Goal: Information Seeking & Learning: Learn about a topic

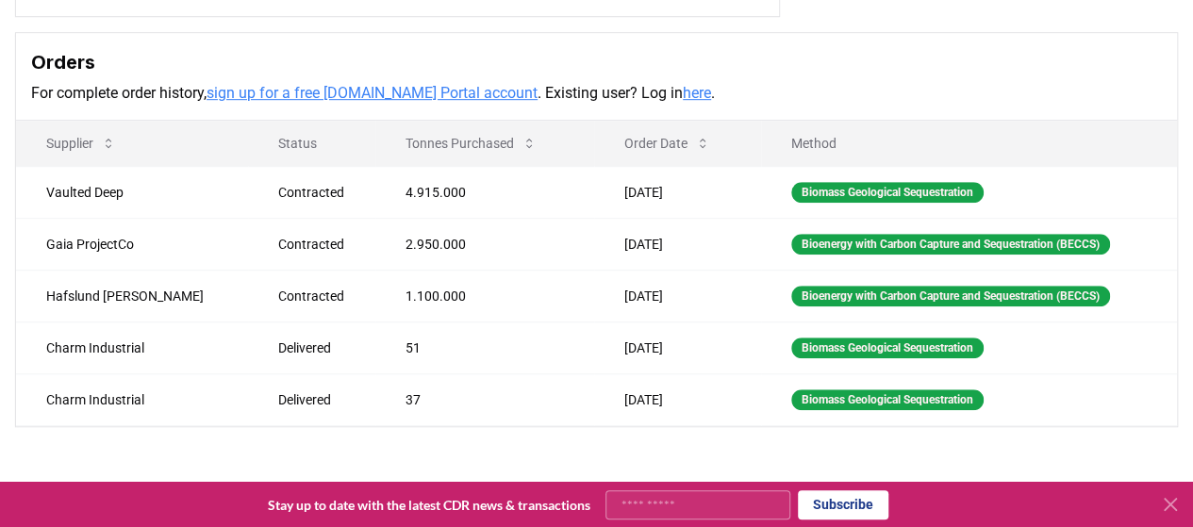
scroll to position [471, 0]
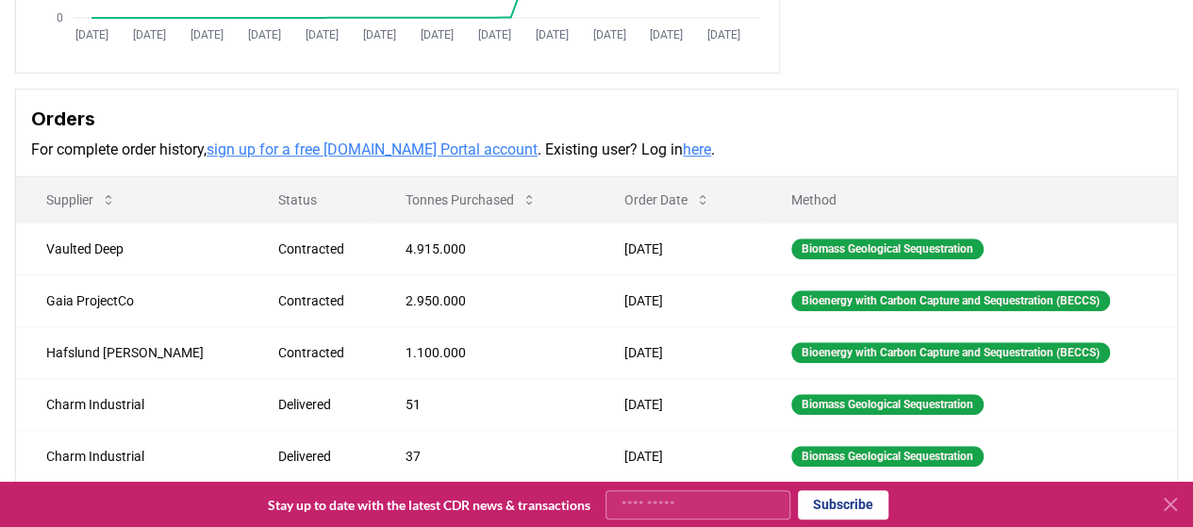
click at [1171, 508] on icon at bounding box center [1170, 504] width 23 height 23
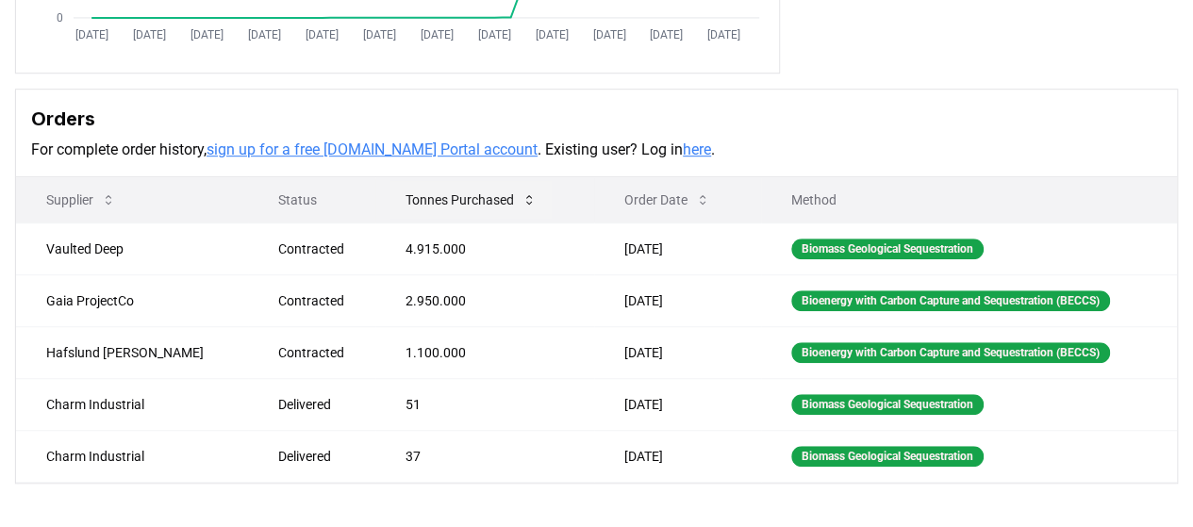
click at [407, 197] on button "Tonnes Purchased" at bounding box center [470, 200] width 161 height 38
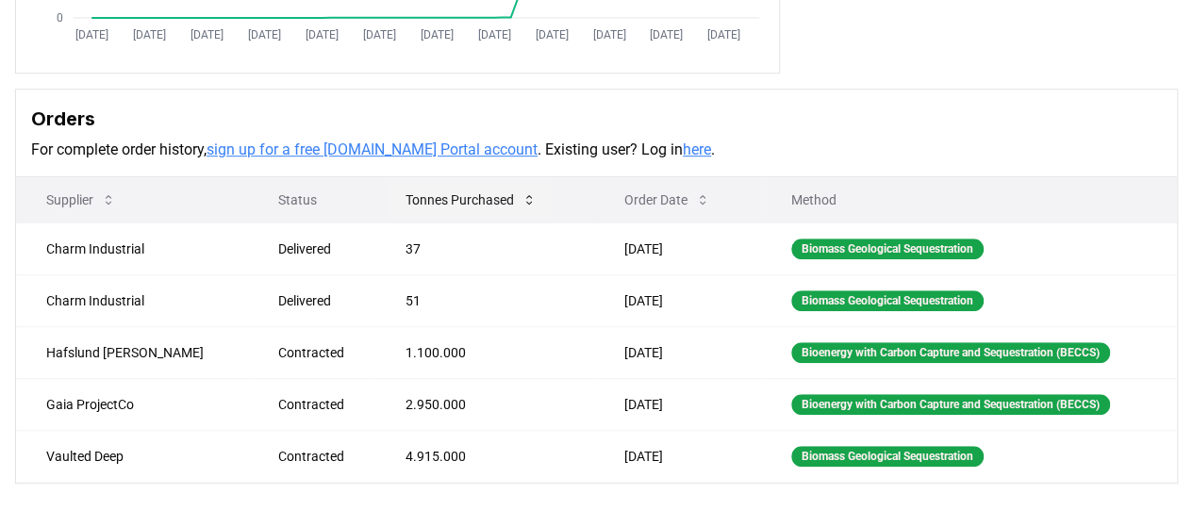
click at [410, 194] on button "Tonnes Purchased" at bounding box center [470, 200] width 161 height 38
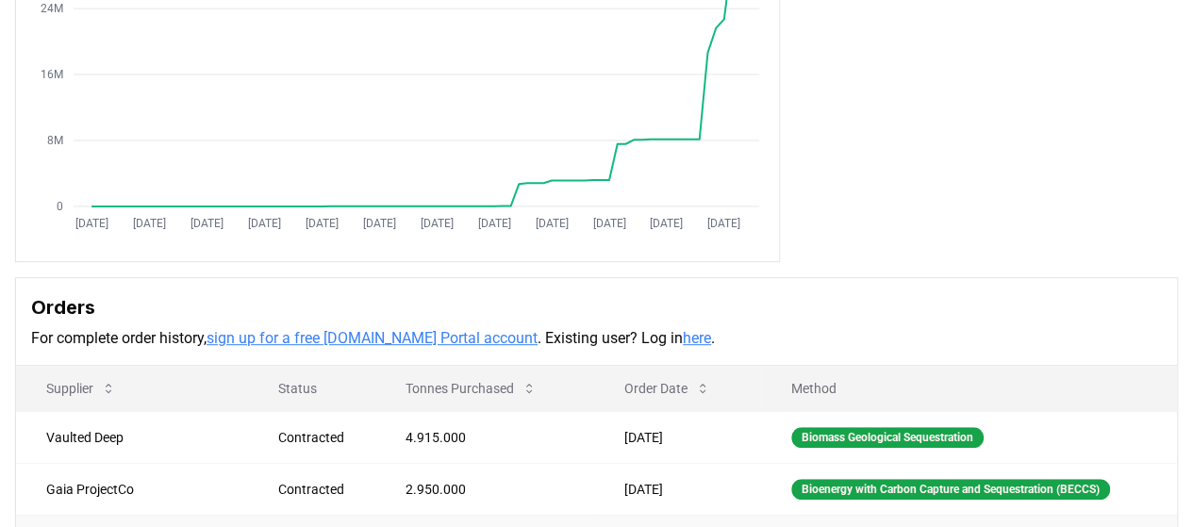
scroll to position [0, 0]
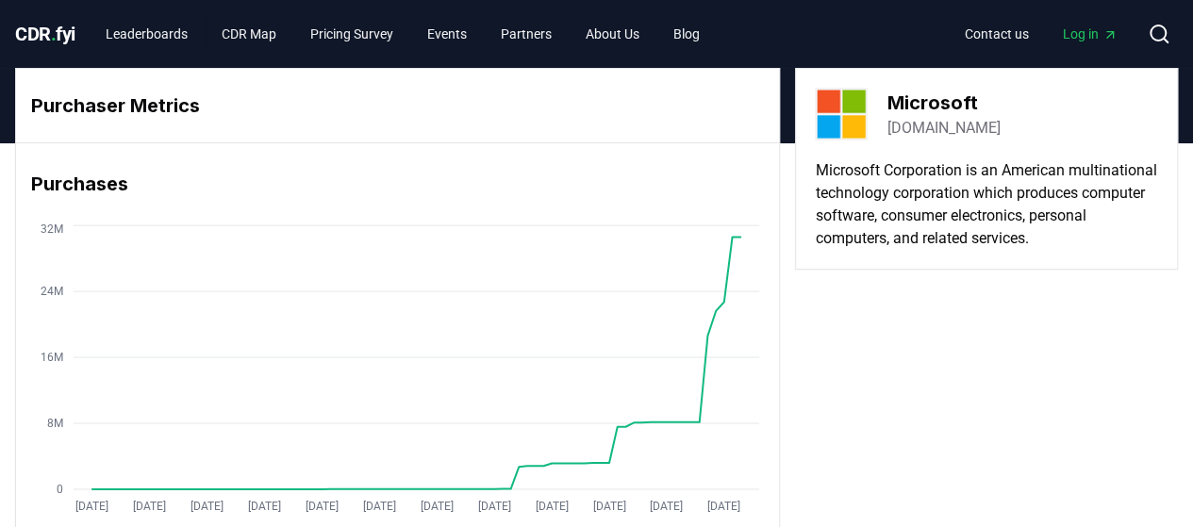
click at [42, 33] on span "CDR . fyi" at bounding box center [45, 34] width 60 height 23
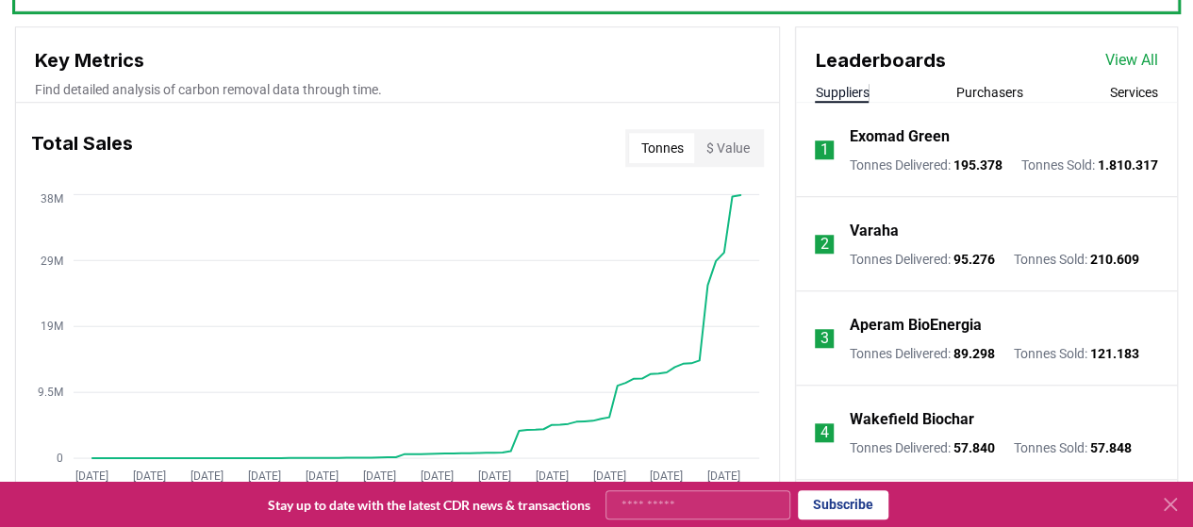
scroll to position [660, 0]
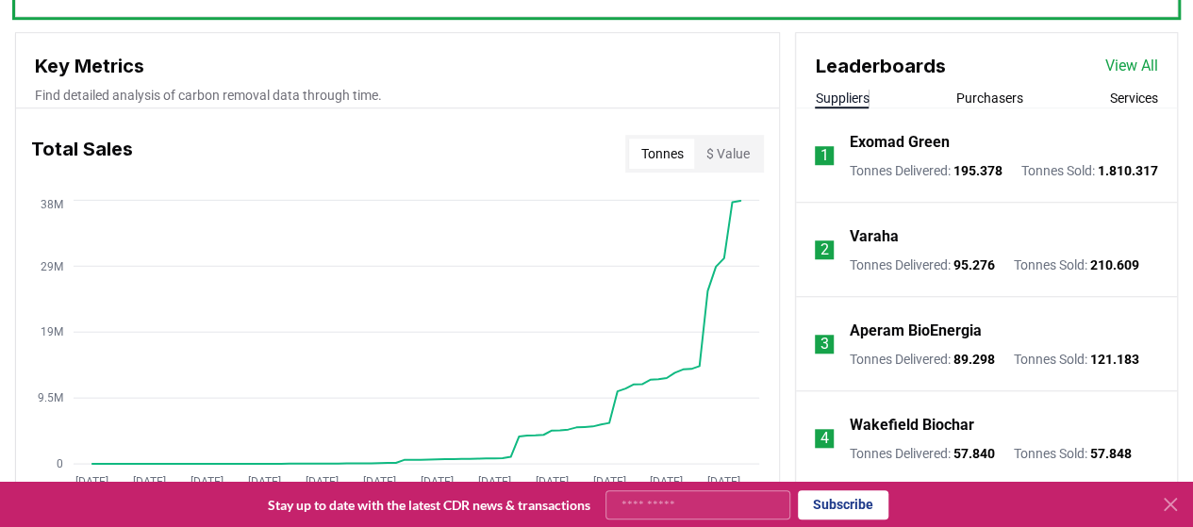
click at [735, 148] on button "$ Value" at bounding box center [727, 154] width 66 height 30
click at [698, 145] on button "$ Value" at bounding box center [727, 154] width 66 height 30
click at [668, 146] on button "Tonnes" at bounding box center [661, 154] width 65 height 30
click at [736, 146] on button "$ Value" at bounding box center [727, 154] width 66 height 30
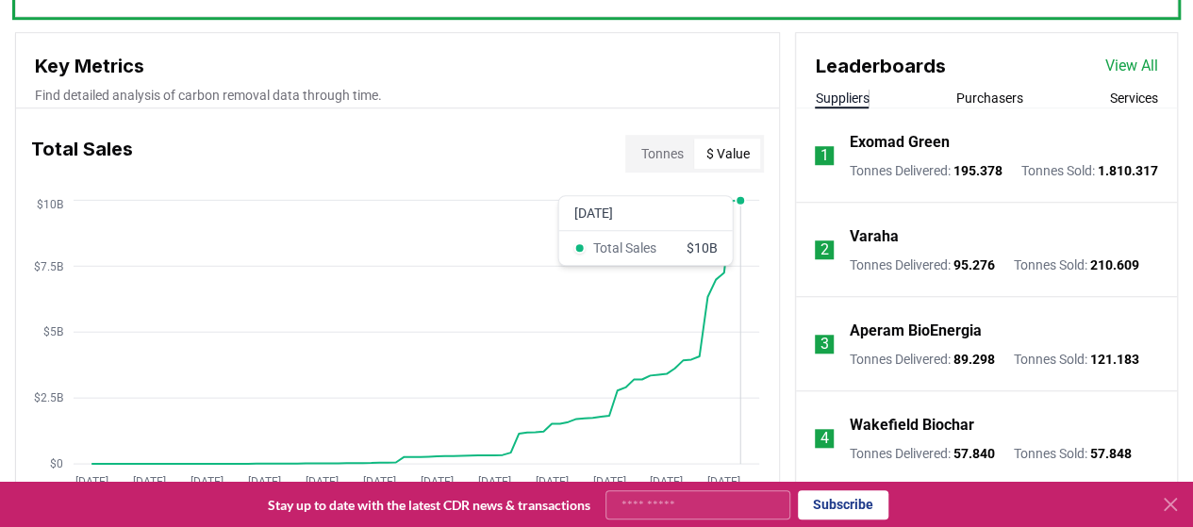
scroll to position [754, 0]
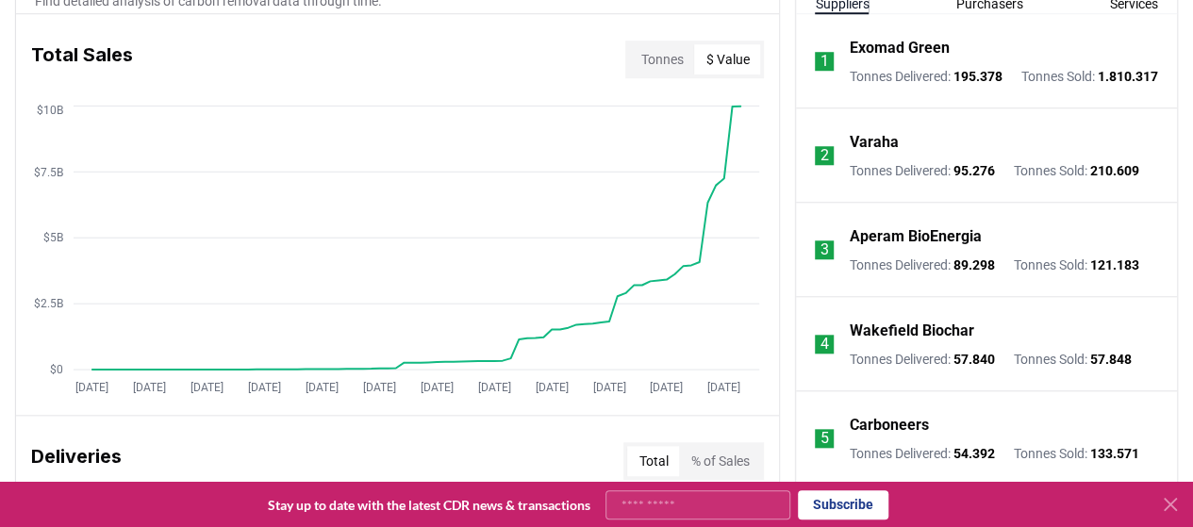
click at [651, 57] on button "Tonnes" at bounding box center [661, 59] width 65 height 30
click at [740, 64] on button "$ Value" at bounding box center [727, 59] width 66 height 30
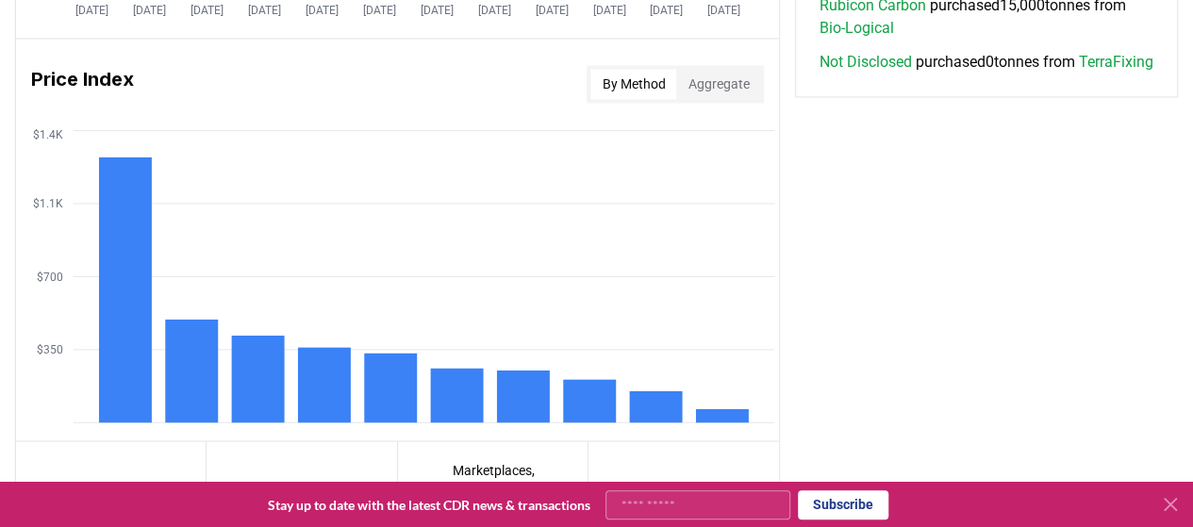
scroll to position [1603, 0]
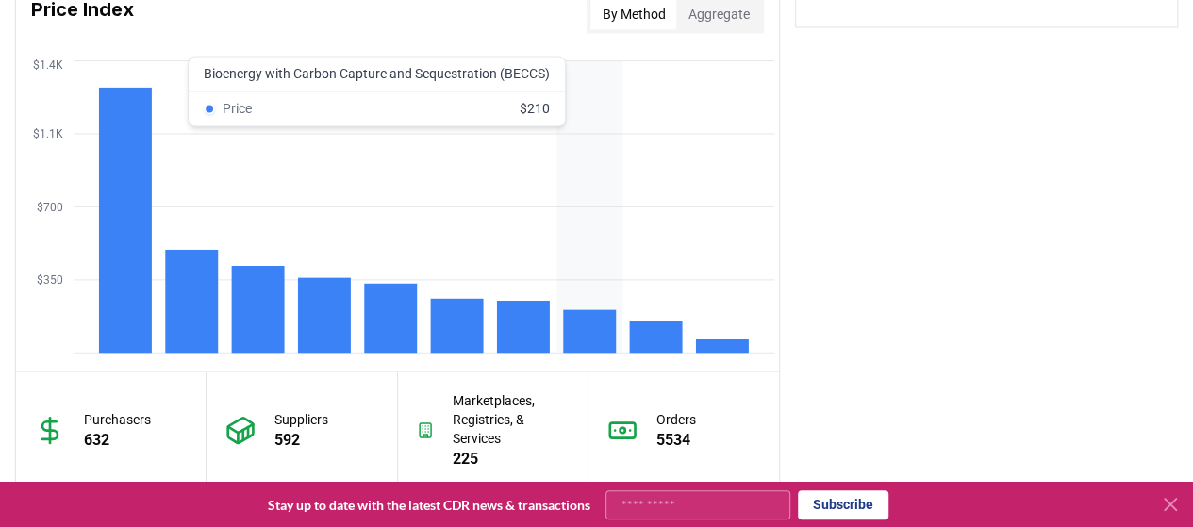
click at [594, 329] on rect at bounding box center [589, 330] width 53 height 43
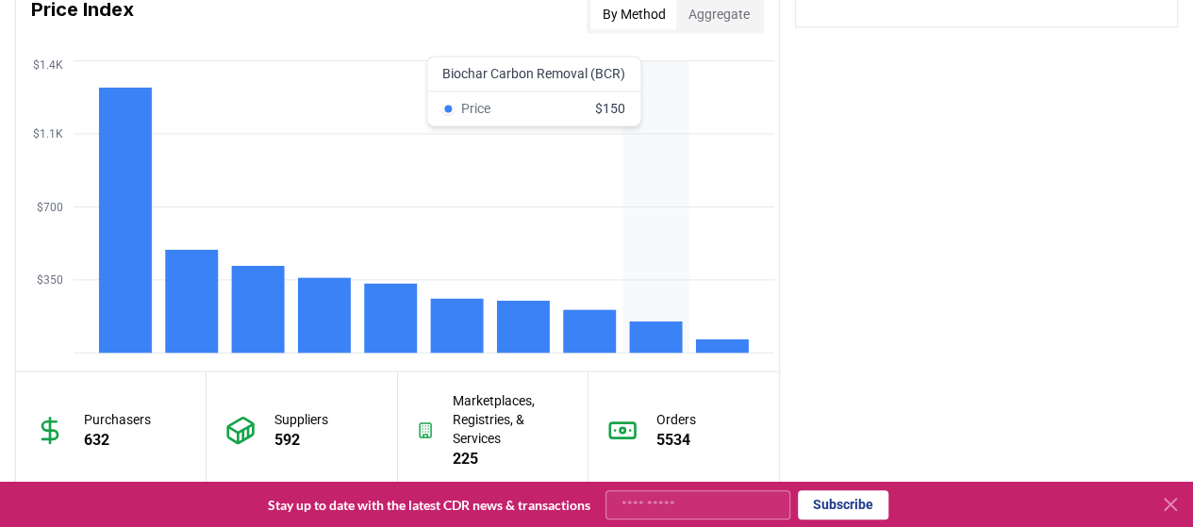
click at [679, 326] on rect at bounding box center [656, 337] width 53 height 31
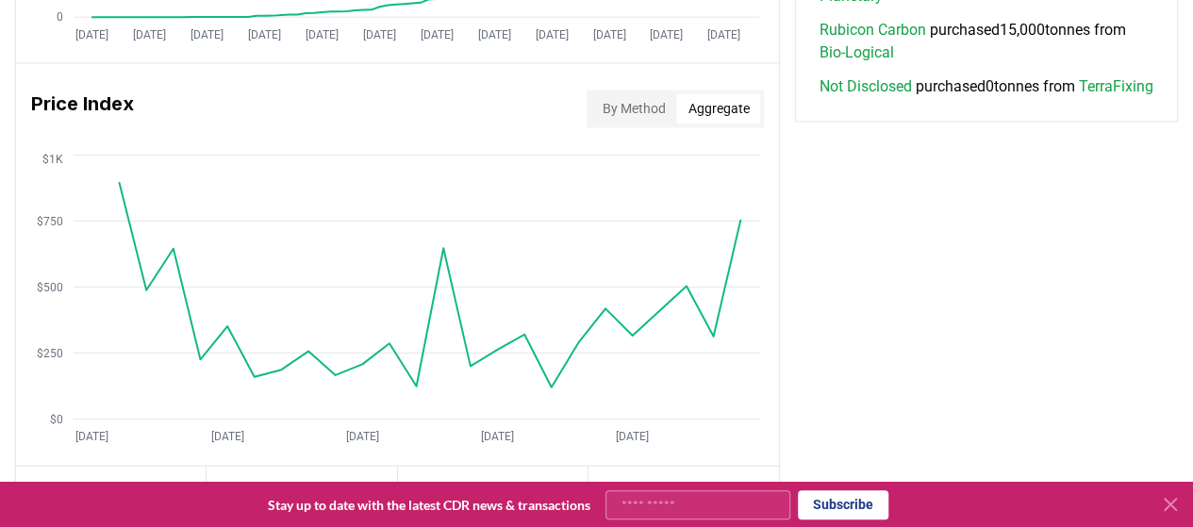
click at [709, 108] on button "Aggregate" at bounding box center [718, 108] width 84 height 30
click at [641, 99] on button "By Method" at bounding box center [633, 108] width 86 height 30
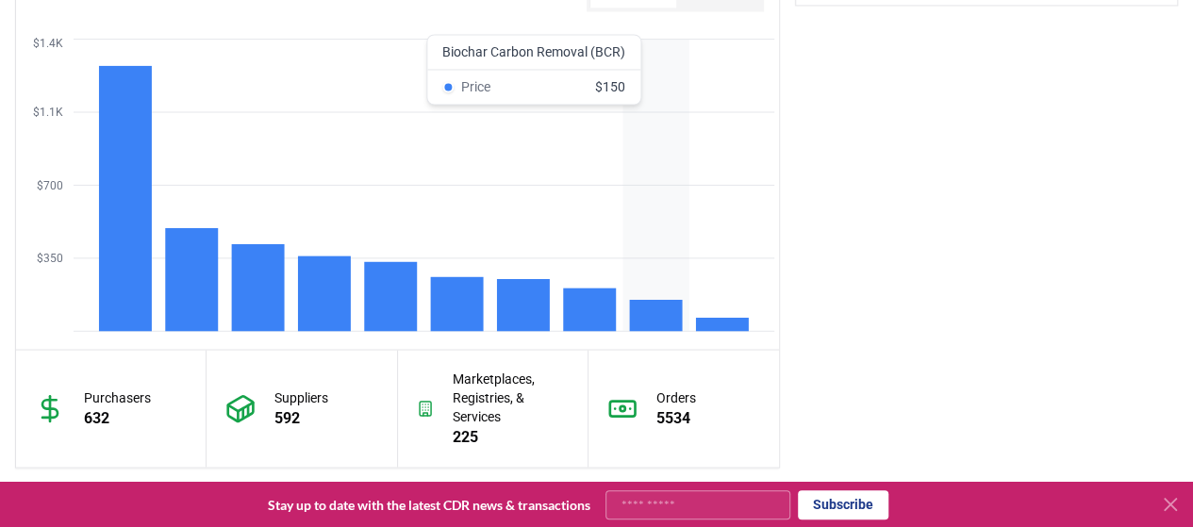
scroll to position [1624, 0]
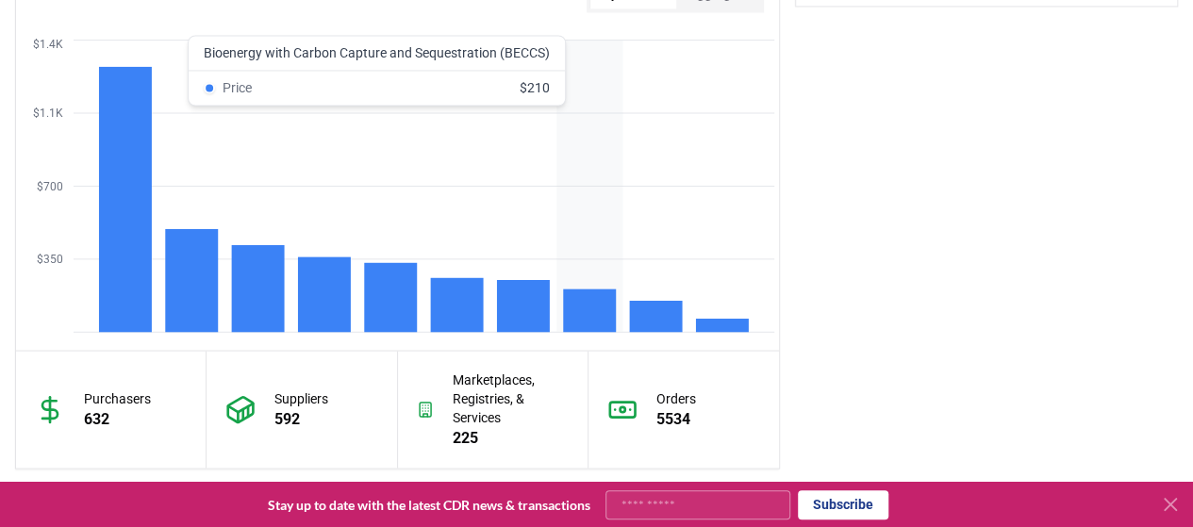
click at [577, 310] on rect at bounding box center [589, 310] width 53 height 43
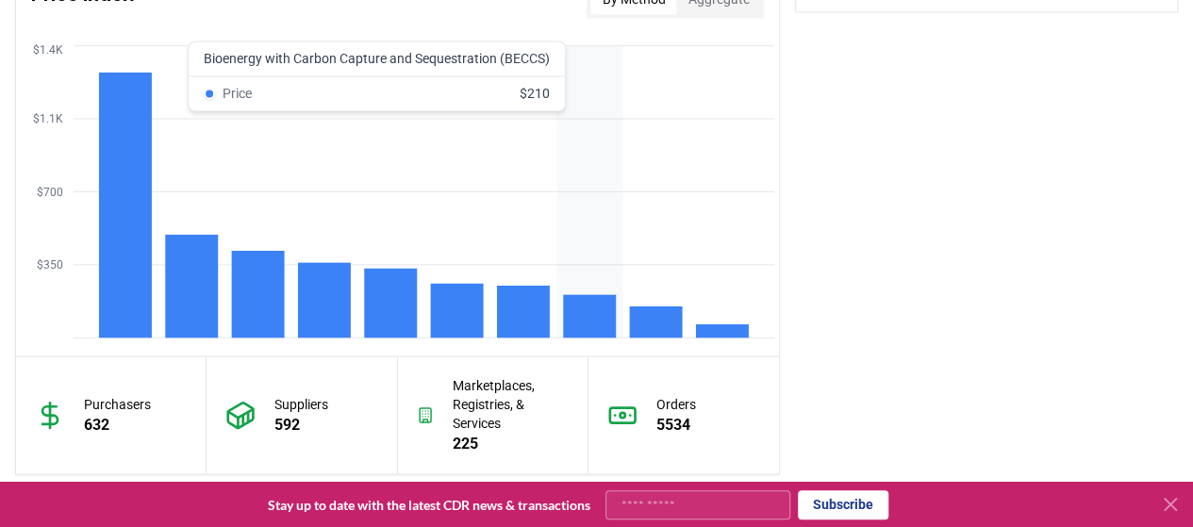
scroll to position [1623, 0]
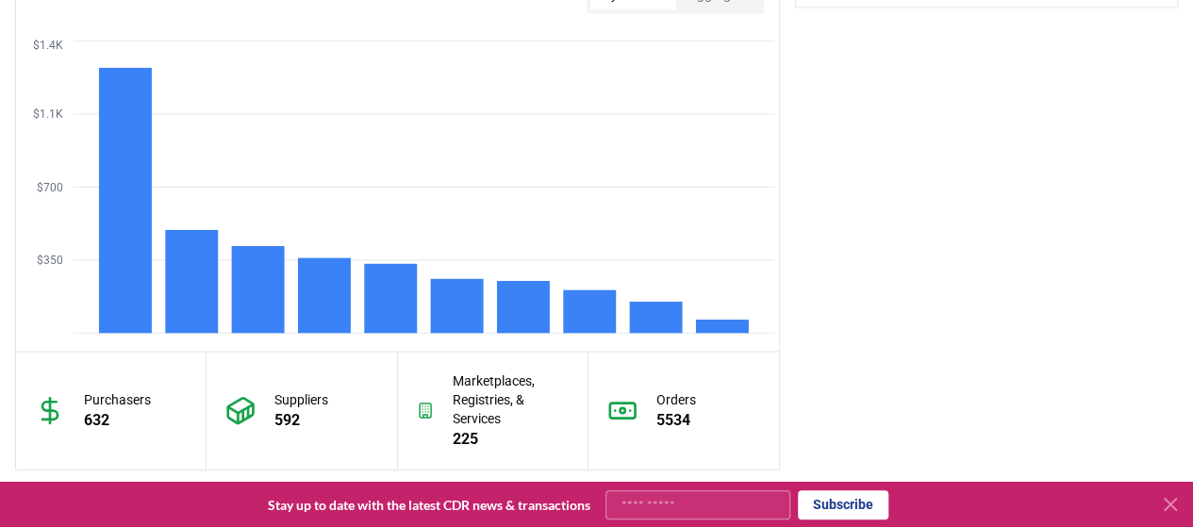
click at [683, 397] on p "Orders" at bounding box center [676, 398] width 40 height 19
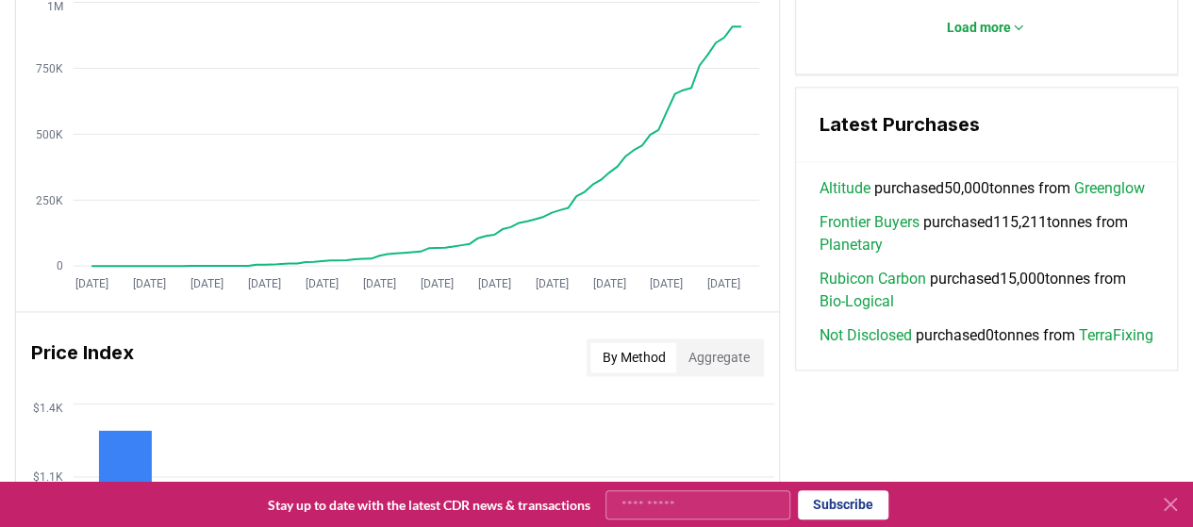
scroll to position [1258, 0]
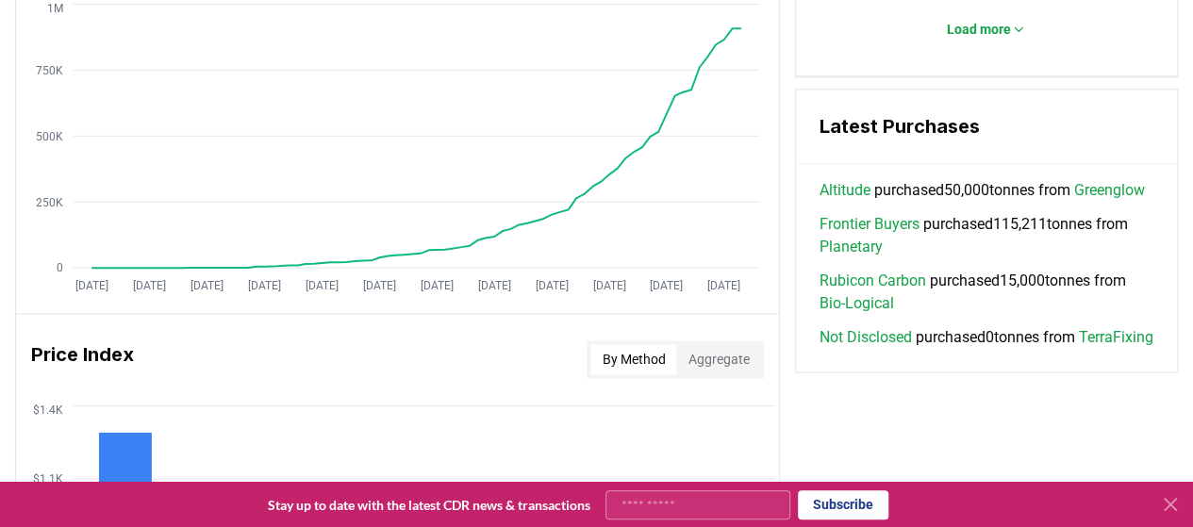
click at [877, 236] on link "Frontier Buyers" at bounding box center [868, 224] width 100 height 23
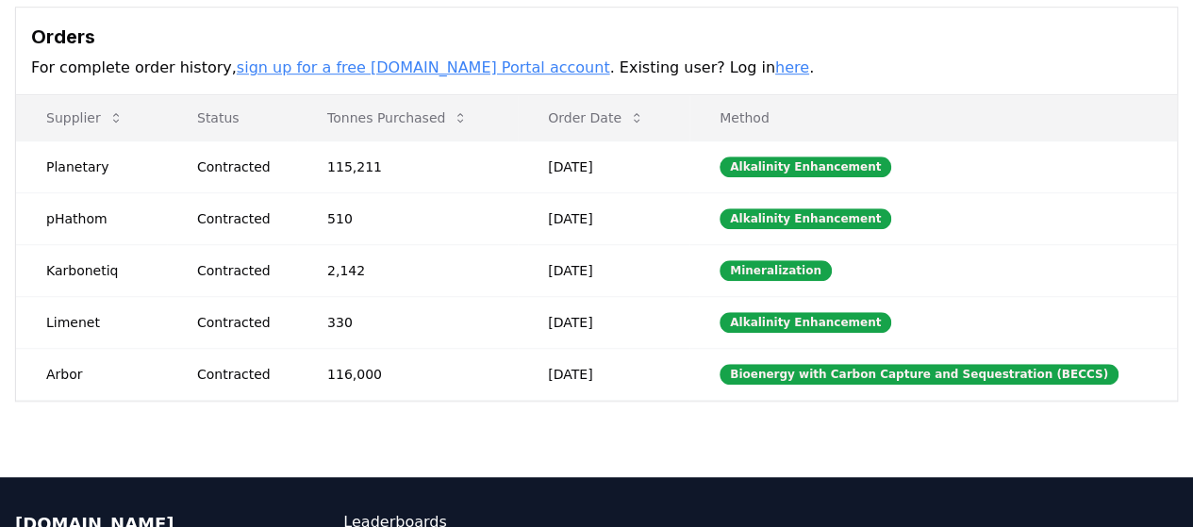
scroll to position [554, 0]
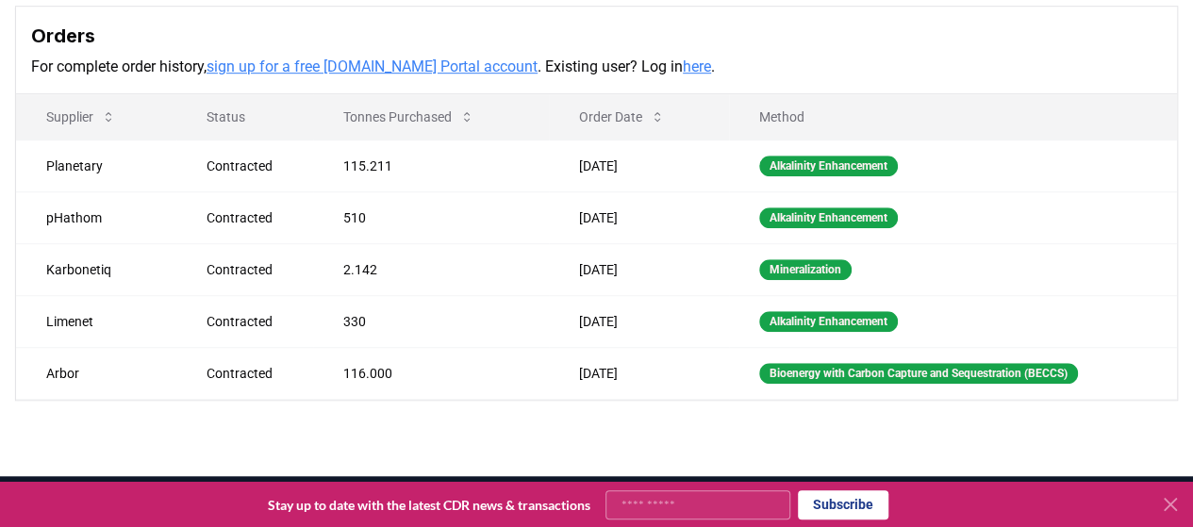
click at [434, 65] on link "sign up for a free [DOMAIN_NAME] Portal account" at bounding box center [371, 67] width 331 height 18
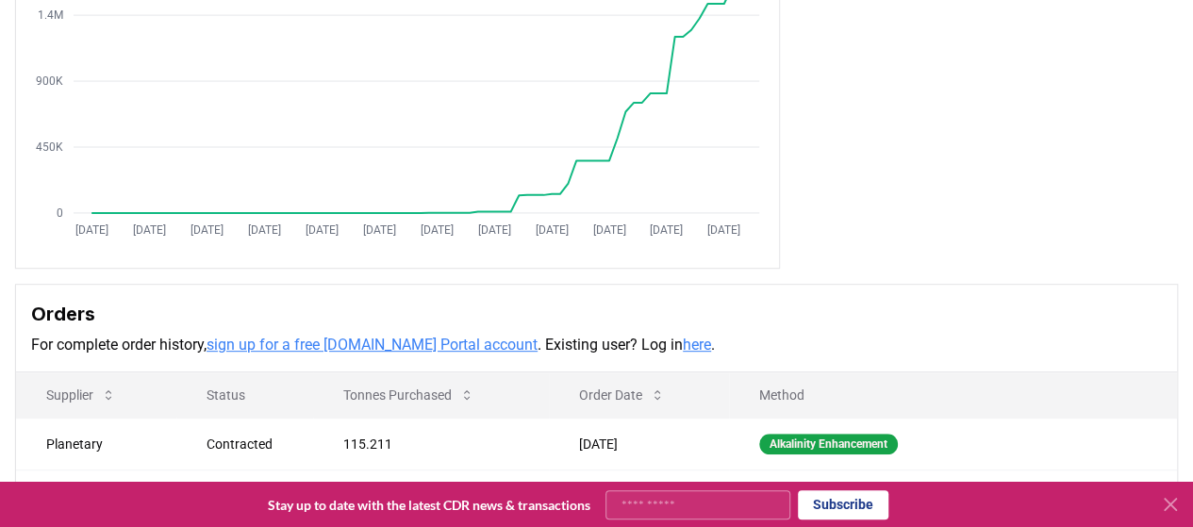
scroll to position [0, 0]
